Goal: Navigation & Orientation: Find specific page/section

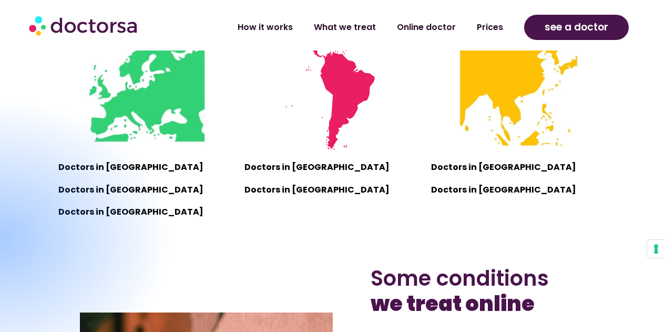
scroll to position [746, 0]
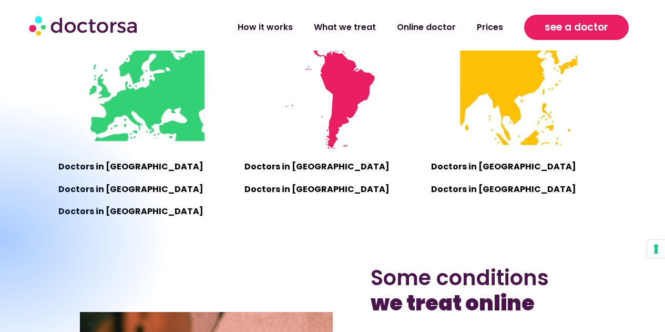
click at [538, 30] on link "see a doctor" at bounding box center [576, 27] width 105 height 25
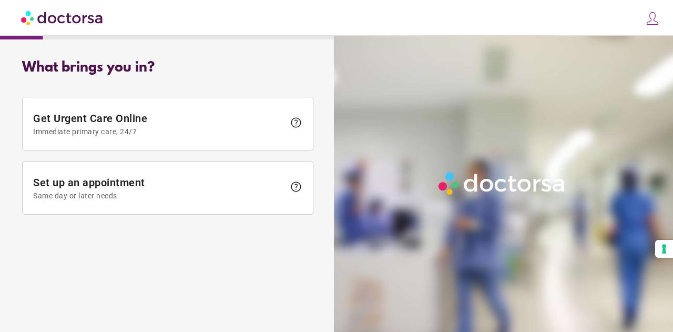
click at [652, 19] on img at bounding box center [652, 18] width 15 height 15
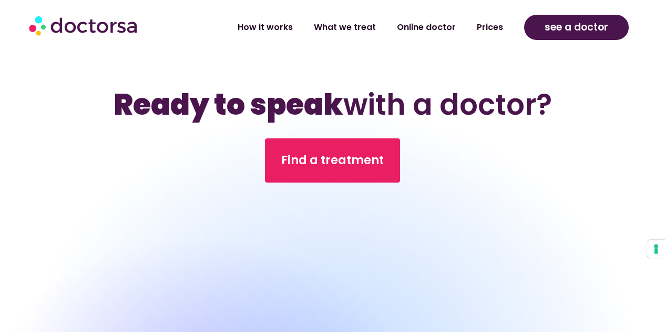
scroll to position [3701, 0]
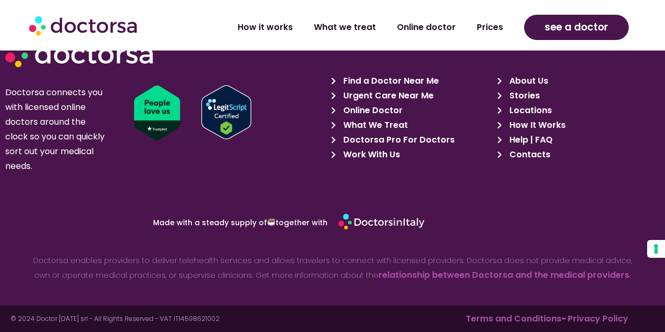
click at [378, 139] on span "Doctorsa Pro For Doctors" at bounding box center [398, 140] width 114 height 15
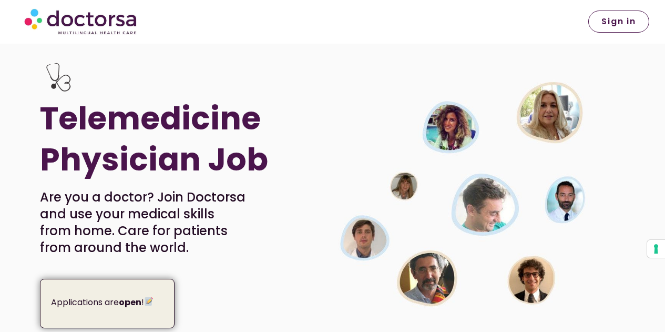
click at [618, 17] on span "Sign in" at bounding box center [619, 21] width 35 height 8
